Goal: Check status: Check status

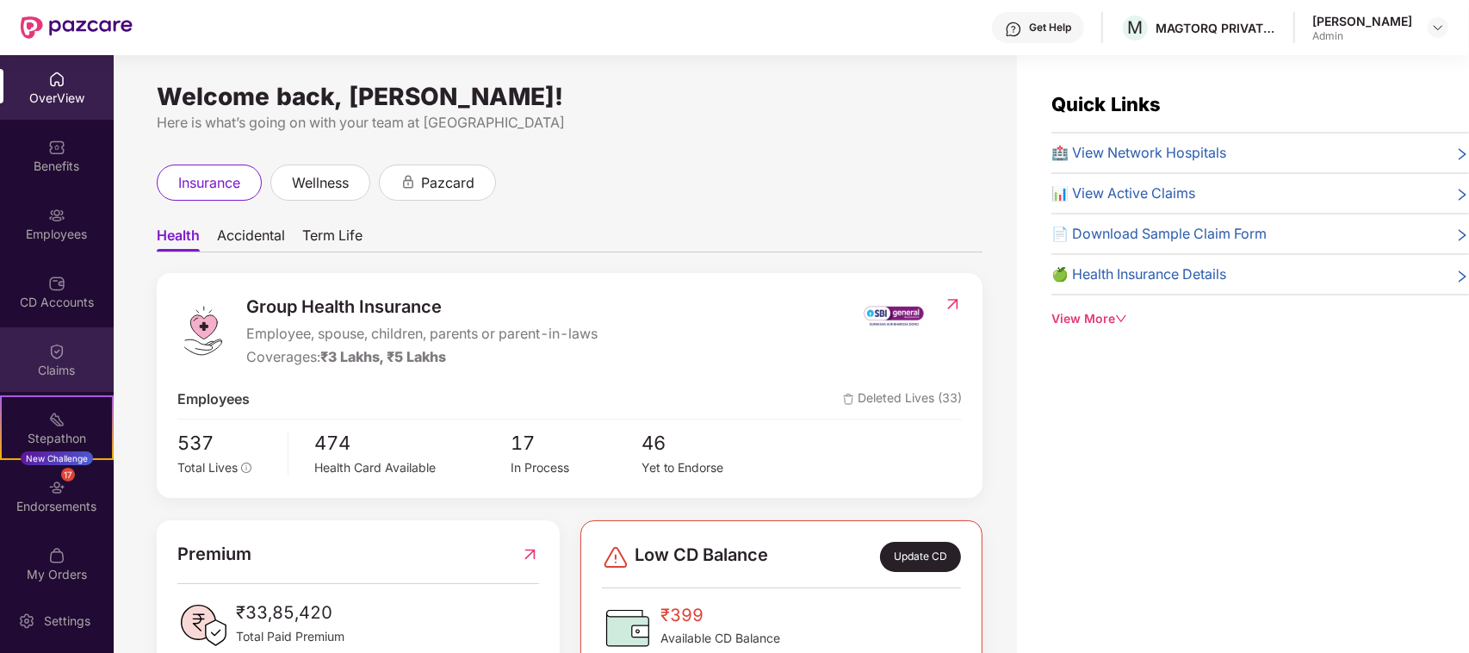
click at [66, 346] on div "Claims" at bounding box center [57, 359] width 114 height 65
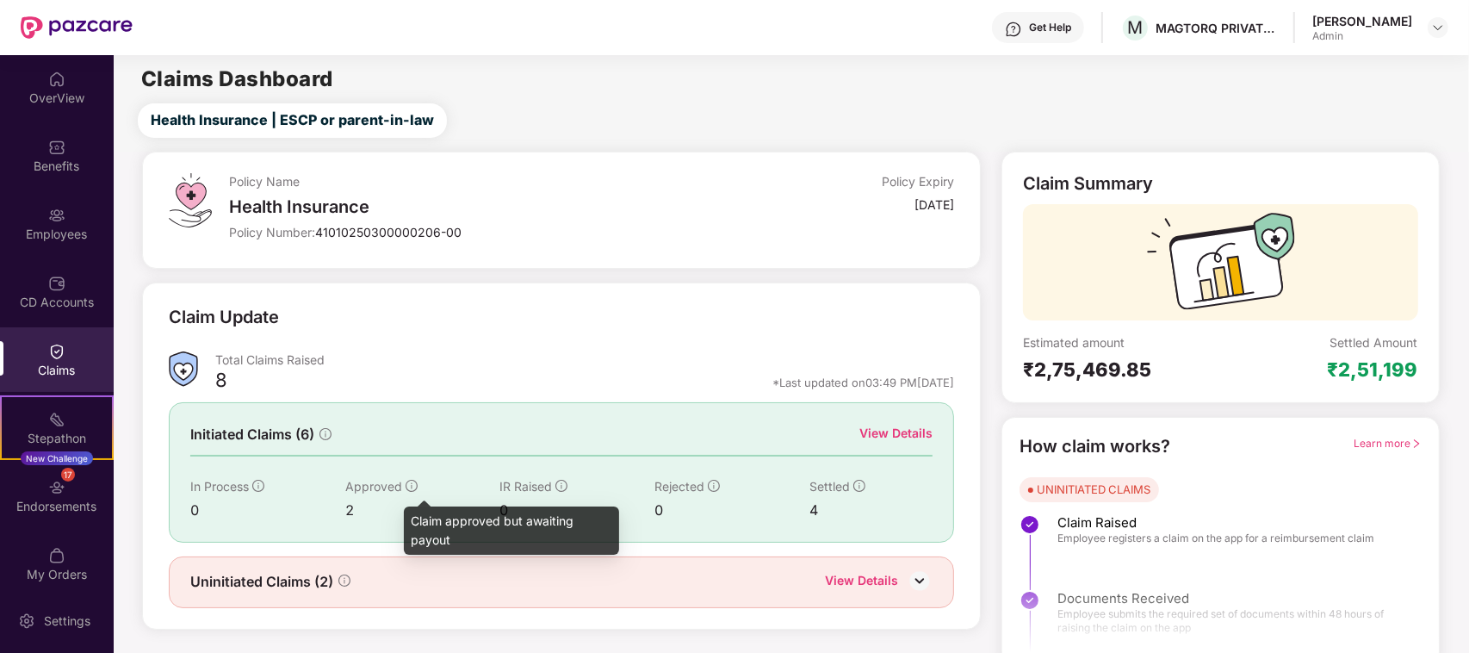
click at [406, 487] on icon "info-circle" at bounding box center [412, 486] width 12 height 12
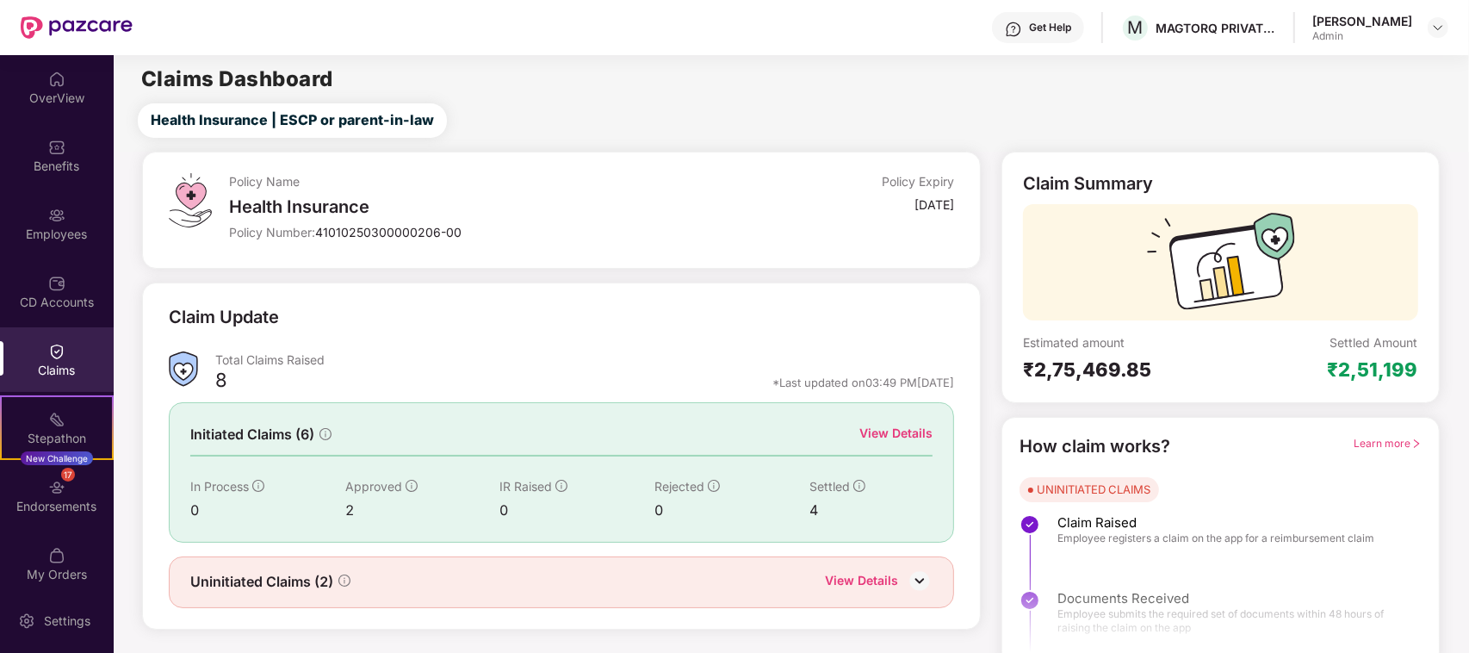
click at [874, 584] on div "View Details" at bounding box center [861, 582] width 73 height 22
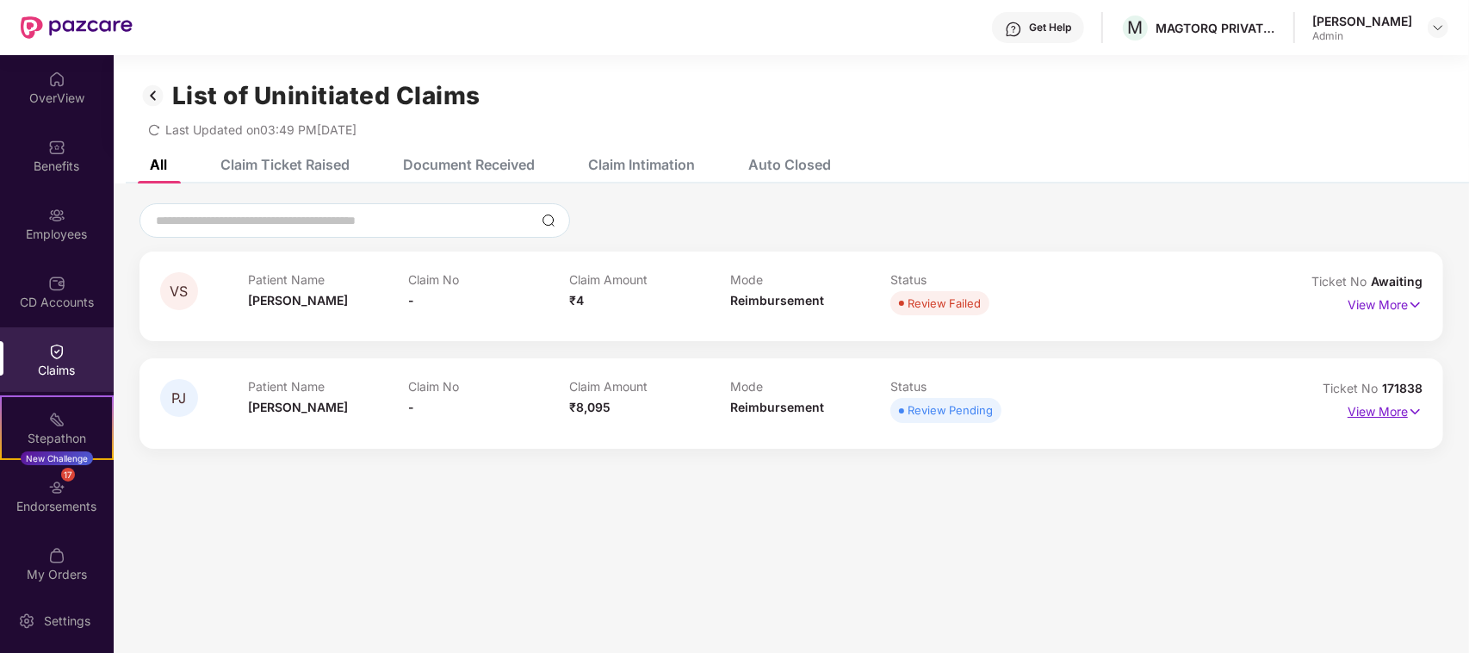
click at [1412, 412] on img at bounding box center [1415, 411] width 15 height 19
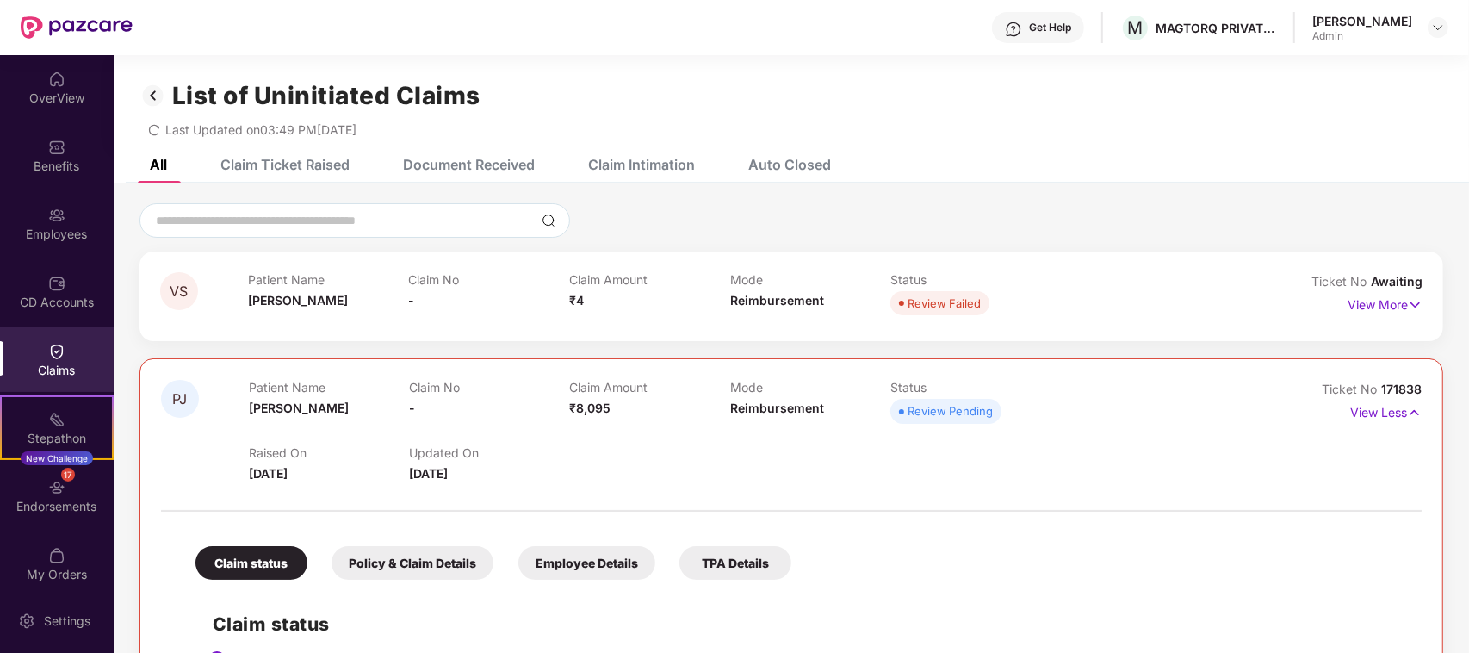
click at [1287, 446] on div "Ticket No 171838 View Less" at bounding box center [1343, 431] width 158 height 102
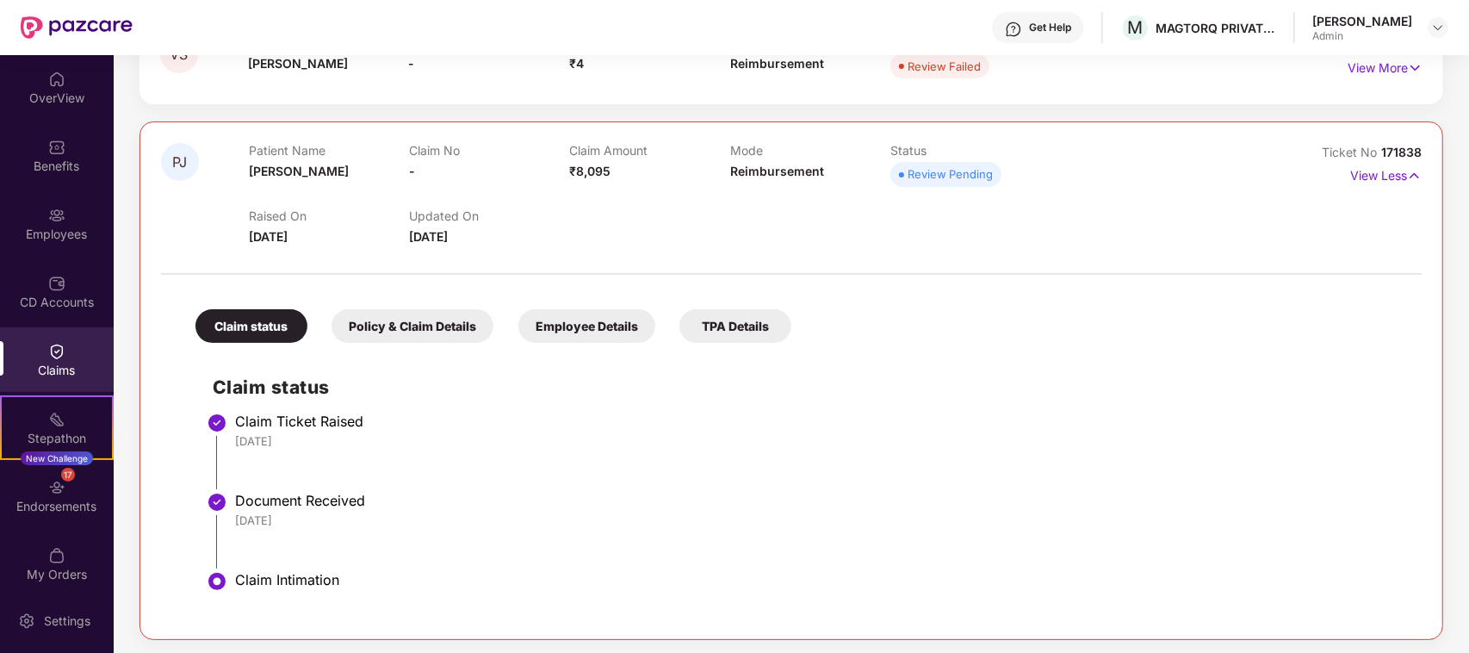
scroll to position [241, 0]
